Goal: Connect with others: Join a Team

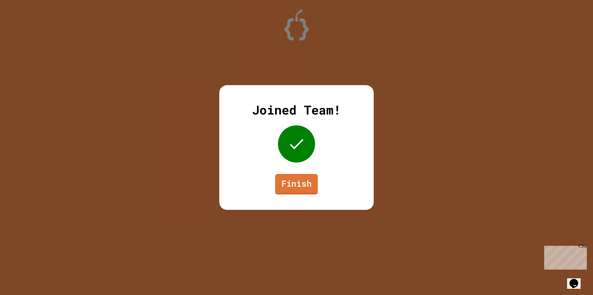
click at [307, 187] on link "Finish" at bounding box center [296, 184] width 43 height 20
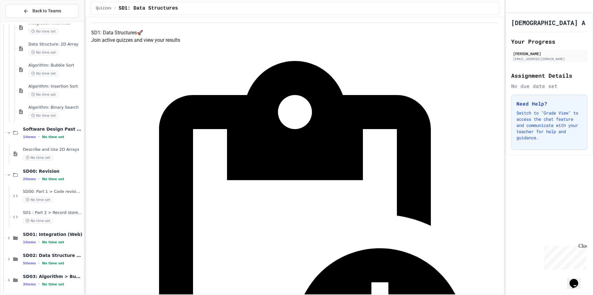
scroll to position [329, 0]
